Goal: Use online tool/utility: Utilize a website feature to perform a specific function

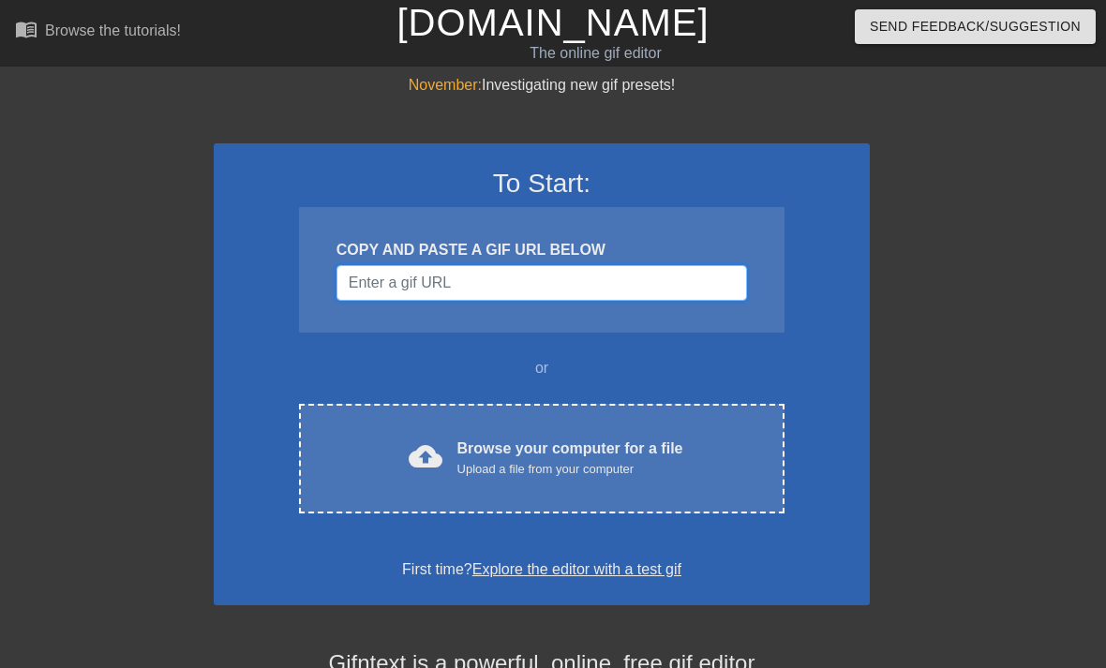
click at [711, 267] on input "Username" at bounding box center [541, 283] width 410 height 36
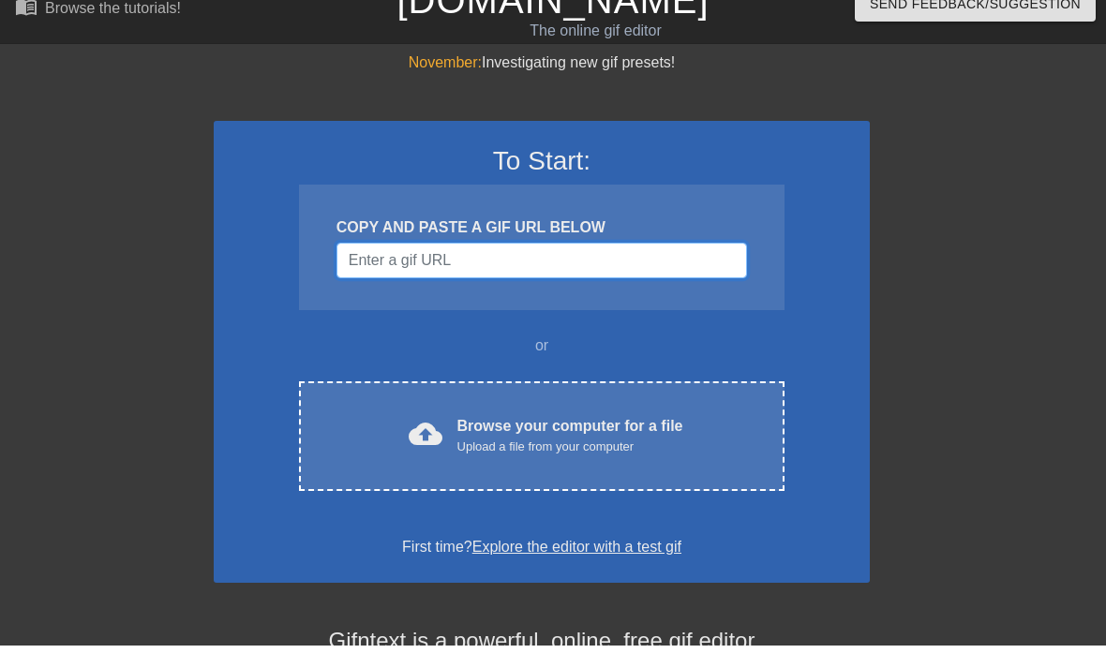
click at [515, 268] on input "Username" at bounding box center [541, 283] width 410 height 36
click at [502, 265] on input "Username" at bounding box center [541, 283] width 410 height 36
click at [420, 265] on input "Username" at bounding box center [541, 283] width 410 height 36
paste input "By <a href="//[DOMAIN_NAME][URL]" title="User:The MP">The MP</a> - Made in GIMP…"
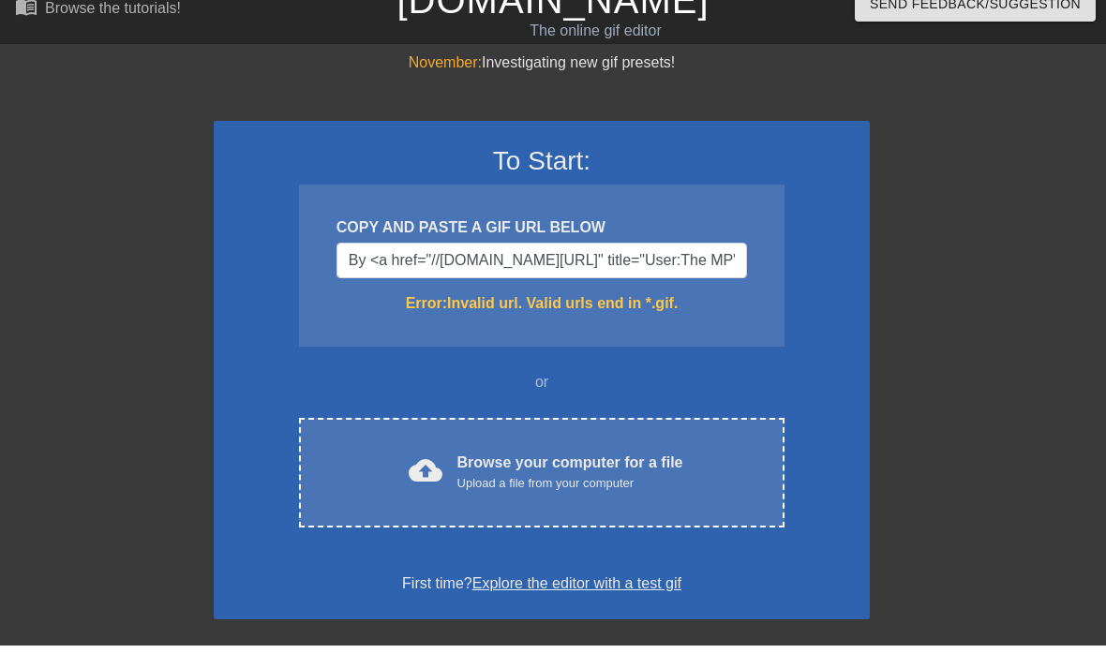
click at [1017, 231] on div "November: Investigating new gif presets! To Start: COPY AND PASTE A GIF URL BEL…" at bounding box center [553, 551] width 1106 height 954
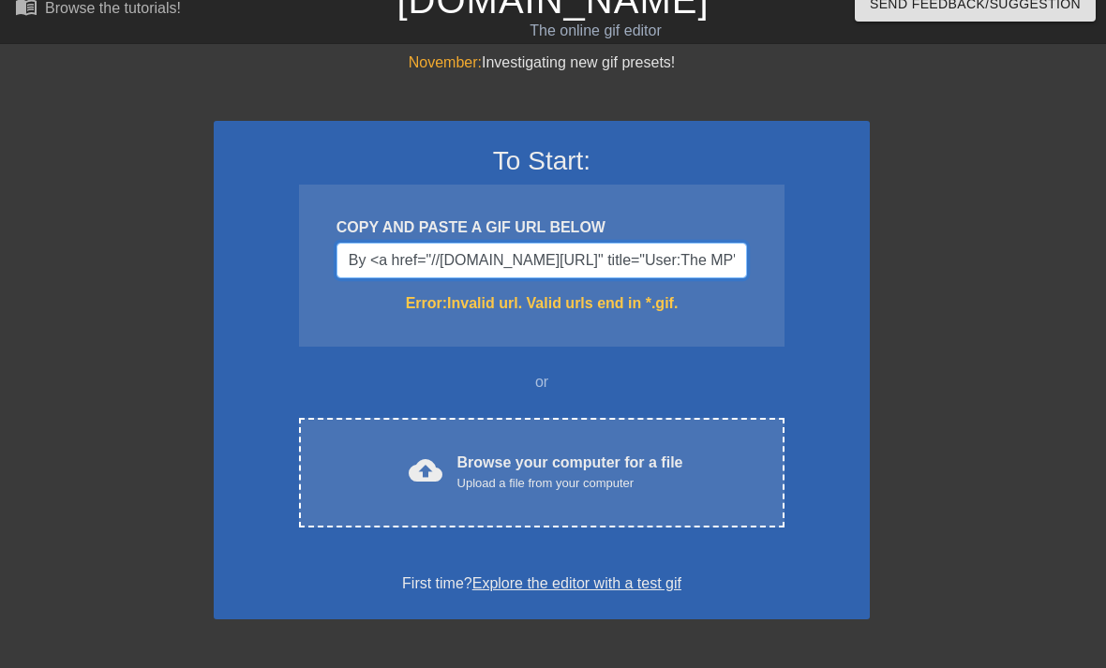
click at [708, 256] on input "By <a href="//[DOMAIN_NAME][URL]" title="User:The MP">The MP</a> - Made in GIMP…" at bounding box center [541, 261] width 410 height 36
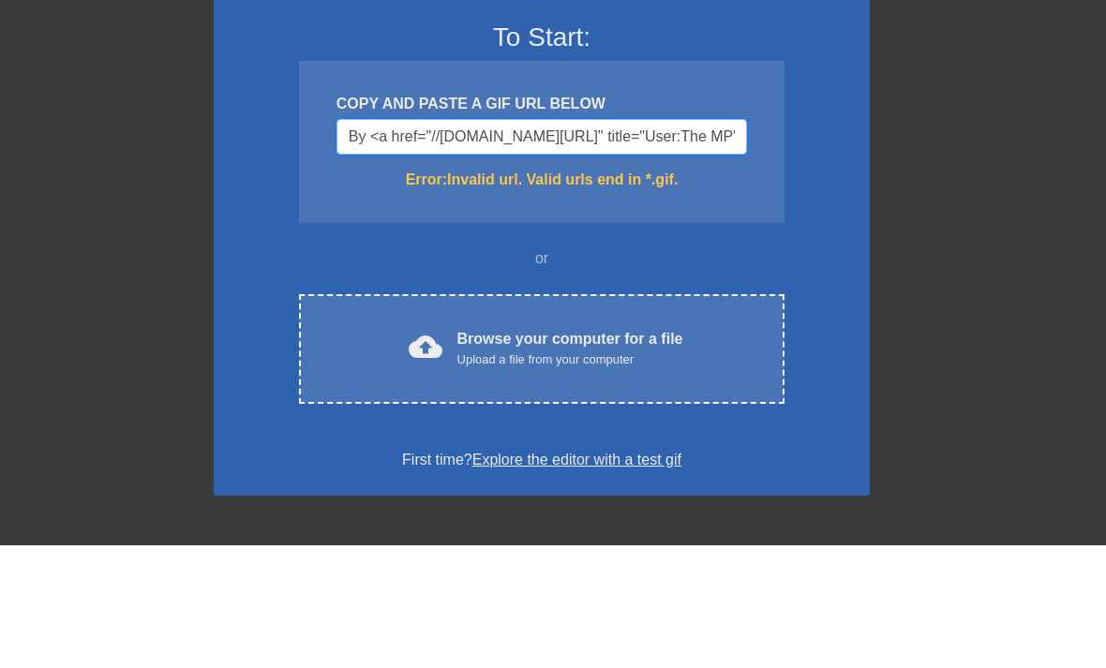
scroll to position [22, 14]
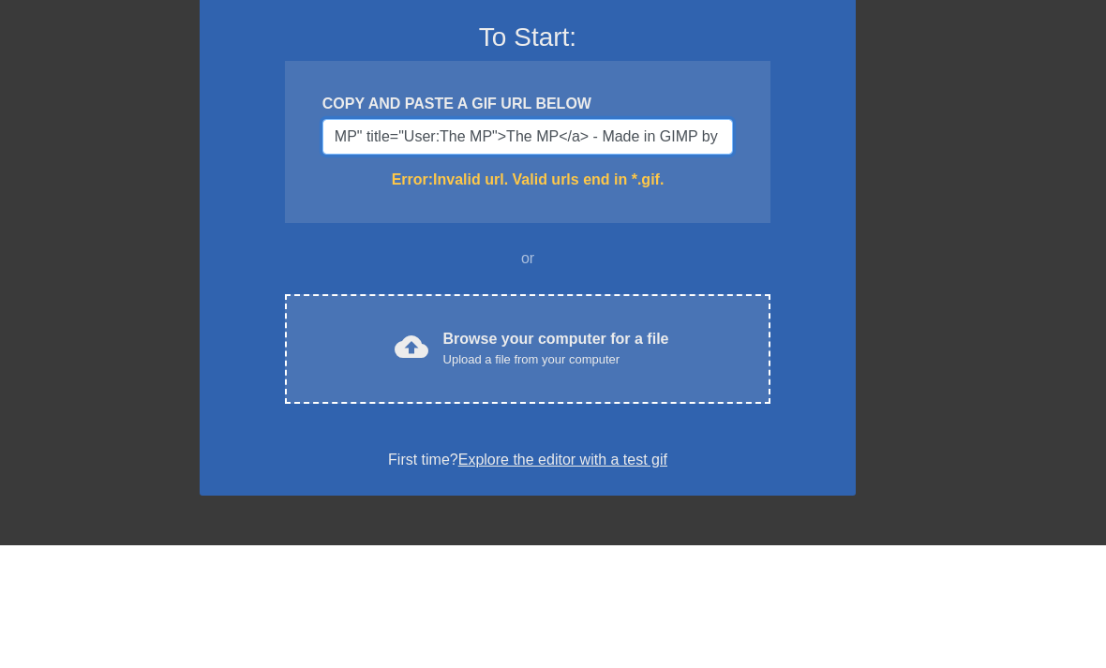
click at [694, 243] on input "MP" title="User:The MP">The MP</a> - Made in GIMP by The MP, <a href="[URL][DOM…" at bounding box center [527, 261] width 410 height 36
type input "by The MP, <a href="[URL][DOMAIN_NAME]" title="Creative Commons Attribution 3.0…"
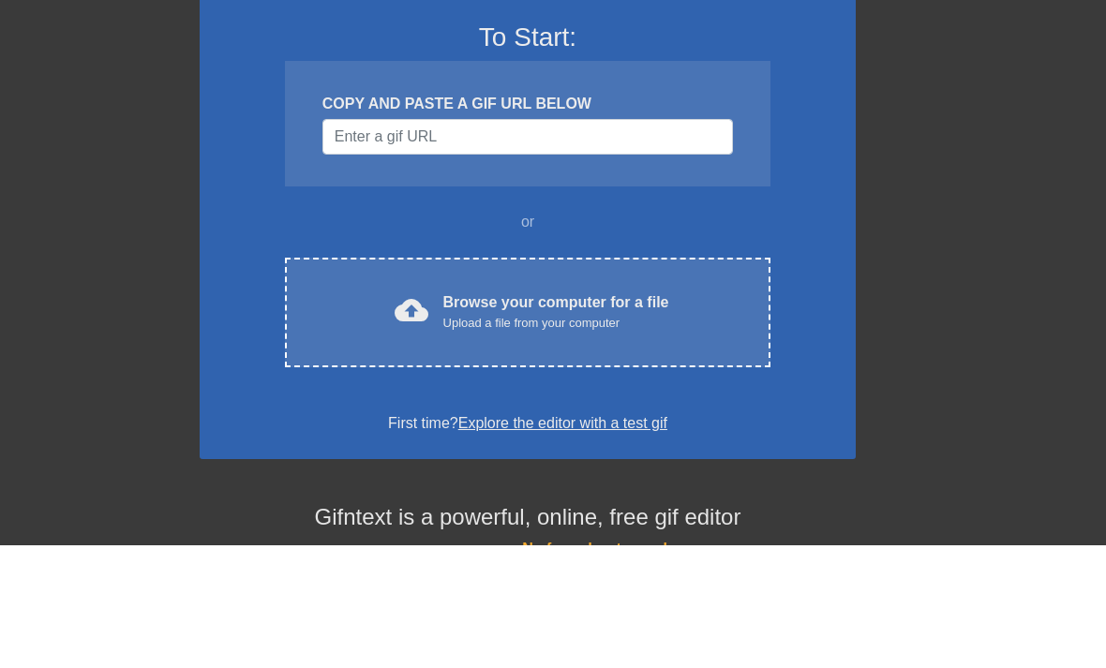
click at [960, 174] on div "November: Investigating new gif presets! To Start: COPY AND PASTE A GIF URL BEL…" at bounding box center [539, 510] width 1106 height 917
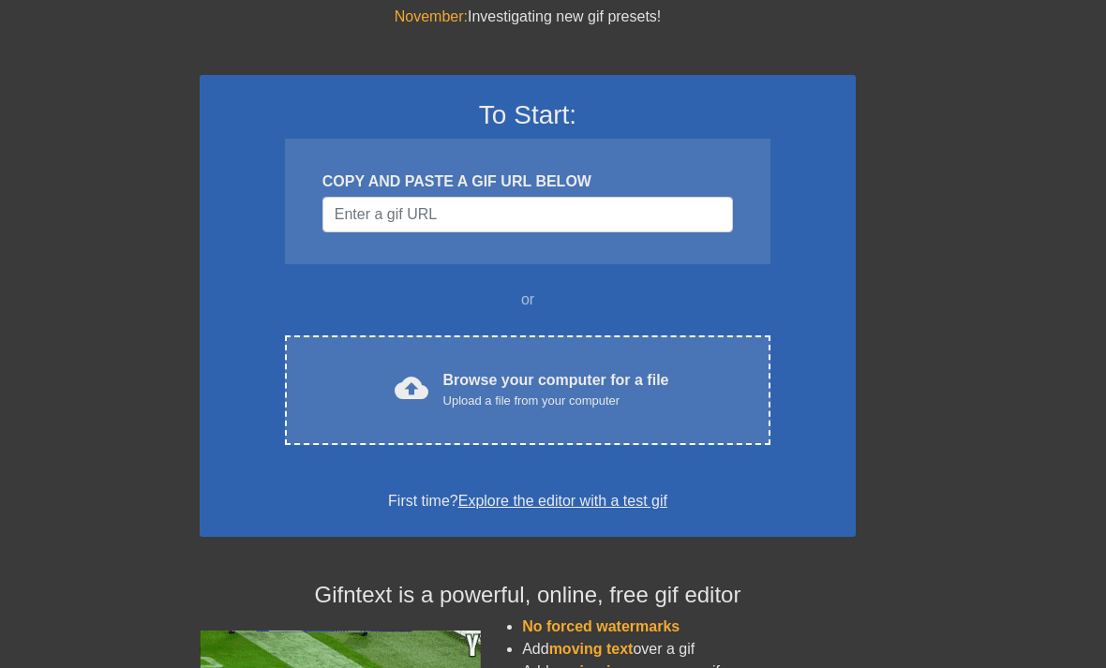
scroll to position [0, 14]
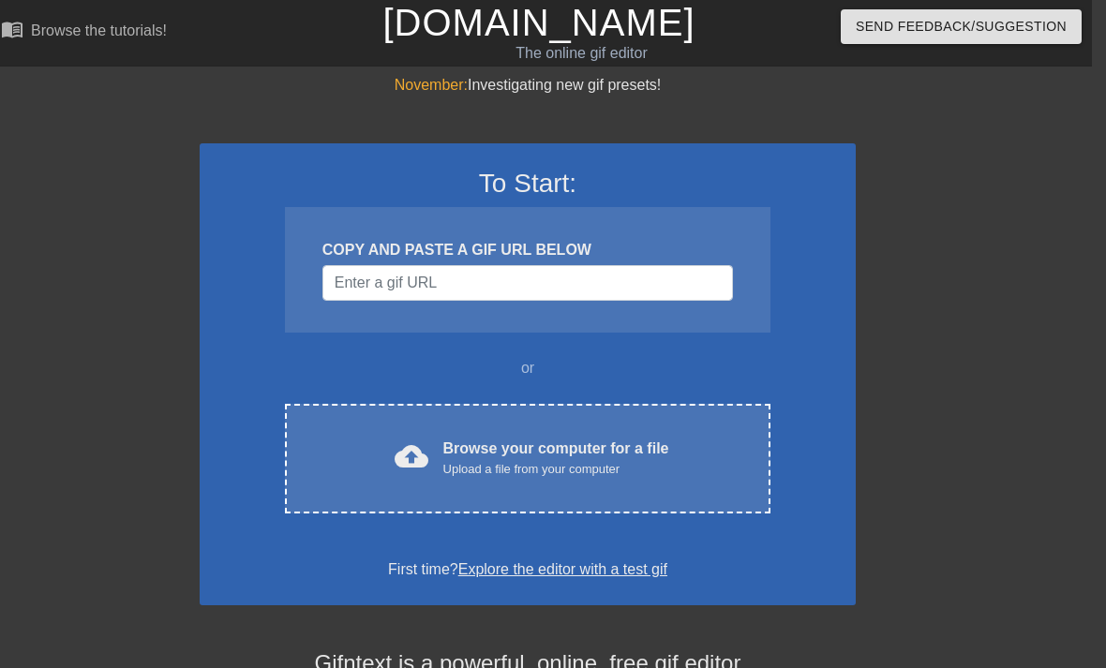
click at [11, 653] on div "November: Investigating new gif presets! To Start: COPY AND PASTE A GIF URL BEL…" at bounding box center [539, 532] width 1106 height 917
click at [700, 473] on div "cloud_upload Browse your computer for a file Upload a file from your computer" at bounding box center [527, 459] width 407 height 42
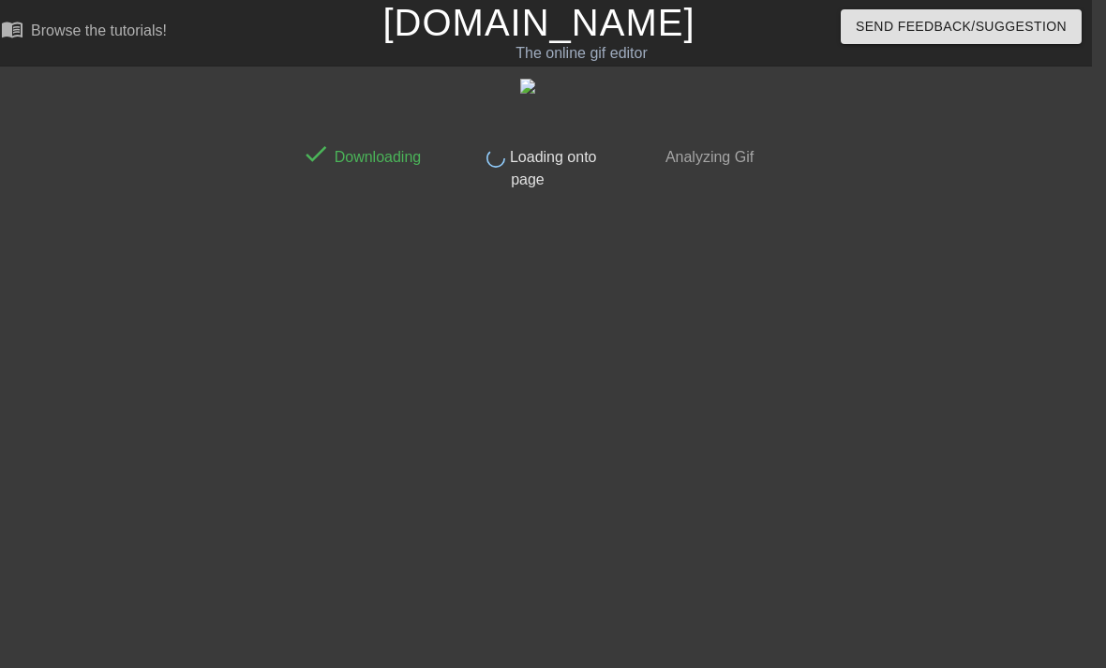
scroll to position [362, 14]
click at [515, 200] on html "menu_book Browse the tutorials! [DOMAIN_NAME] The online gif editor Send Feedba…" at bounding box center [539, 100] width 1106 height 200
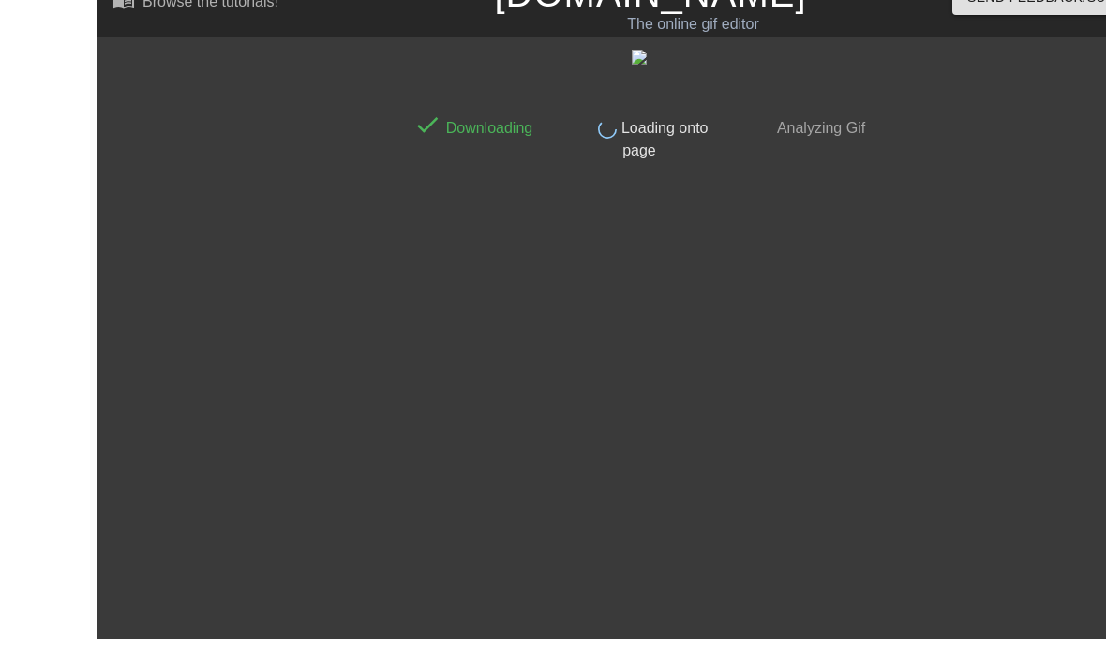
scroll to position [362, 0]
